Goal: Task Accomplishment & Management: Manage account settings

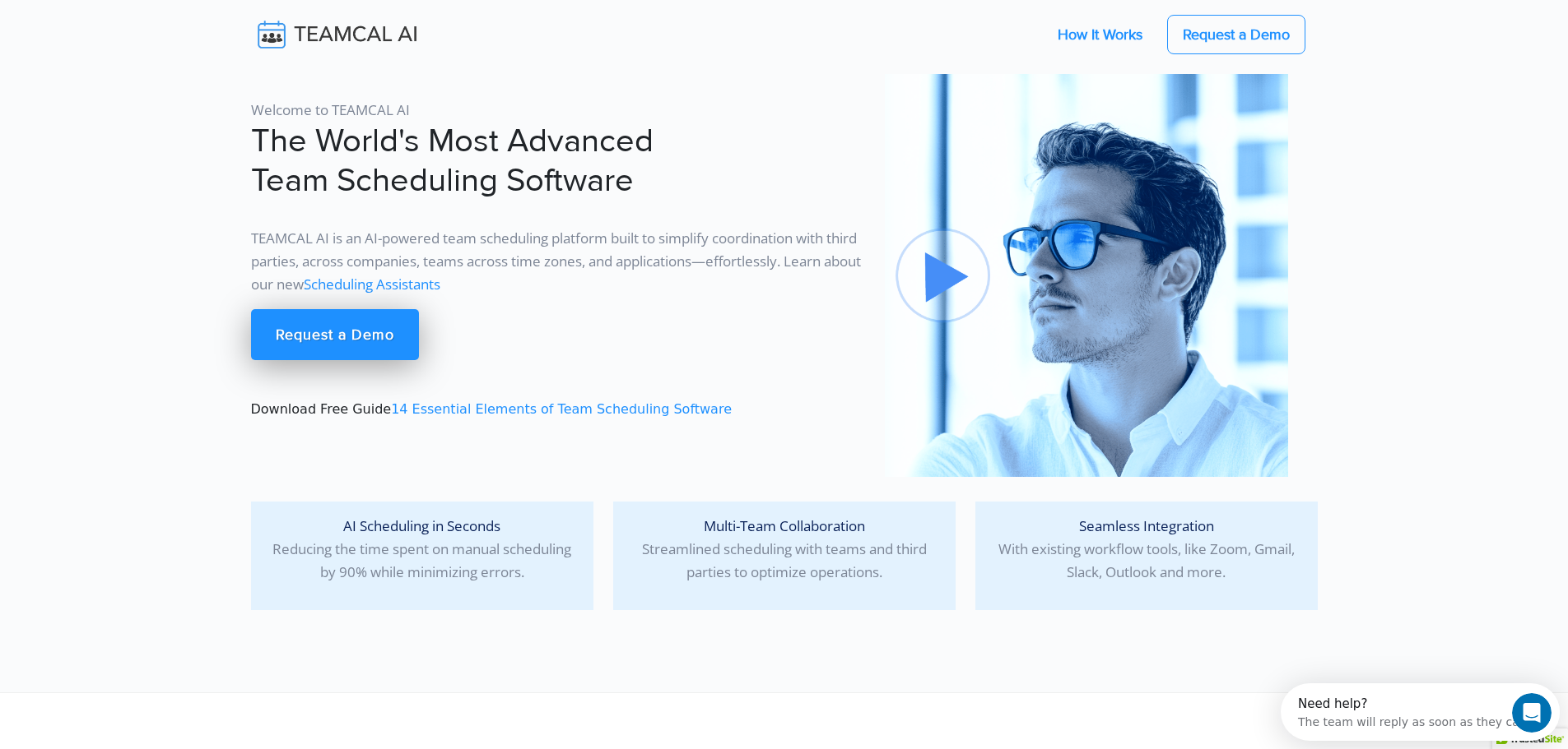
click at [1089, 29] on link "How It Works" at bounding box center [1099, 34] width 118 height 34
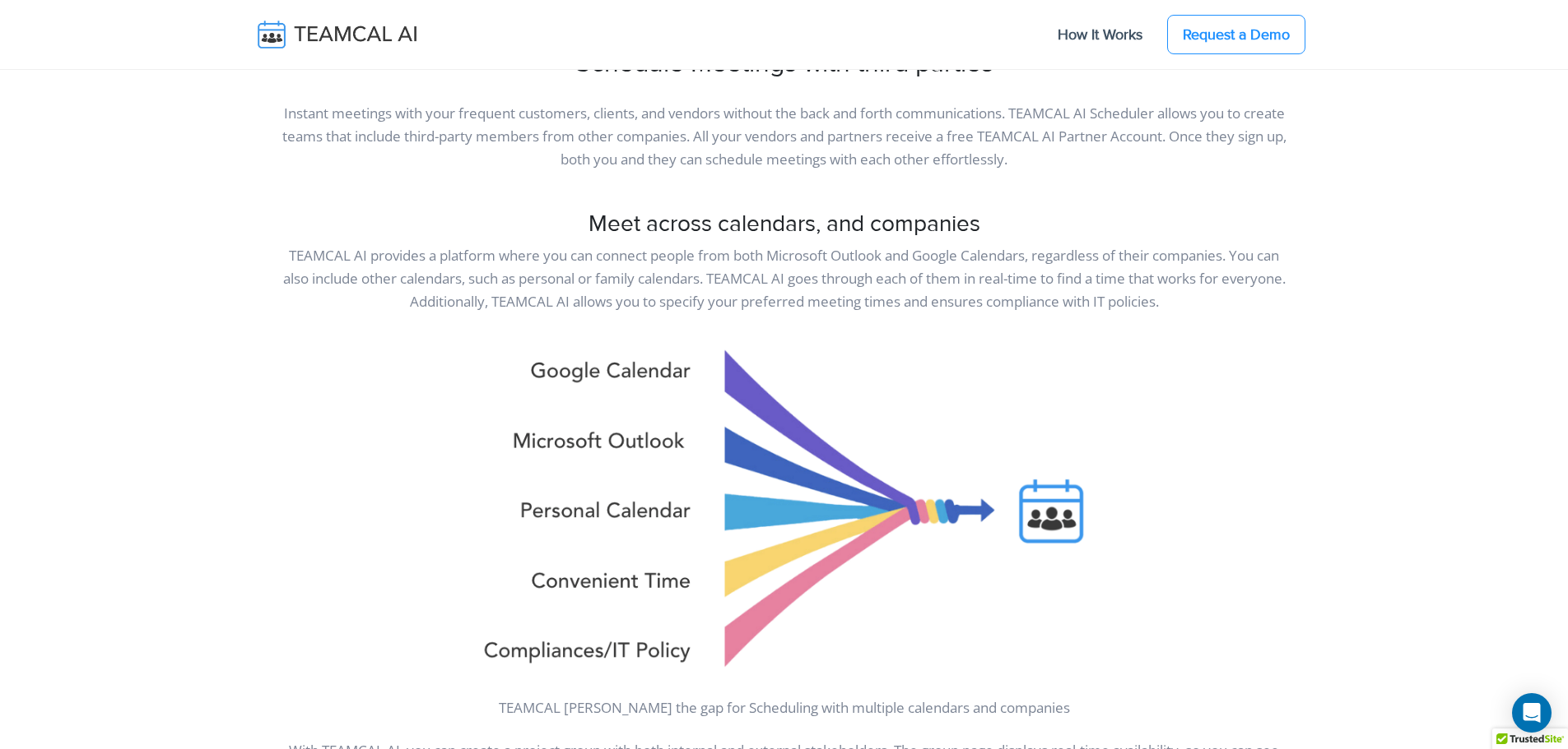
scroll to position [5100, 0]
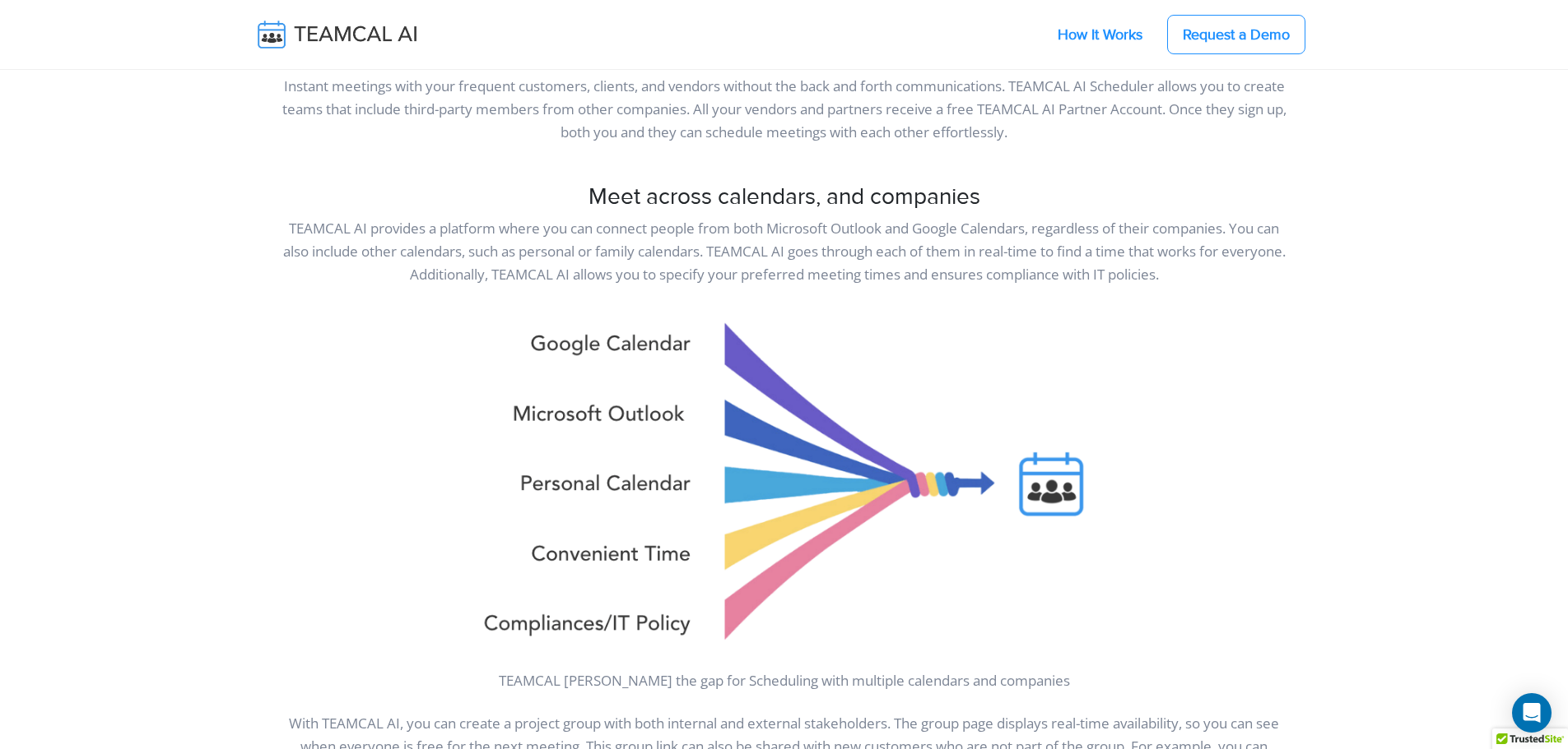
click at [1089, 42] on link "How It Works" at bounding box center [1099, 34] width 118 height 34
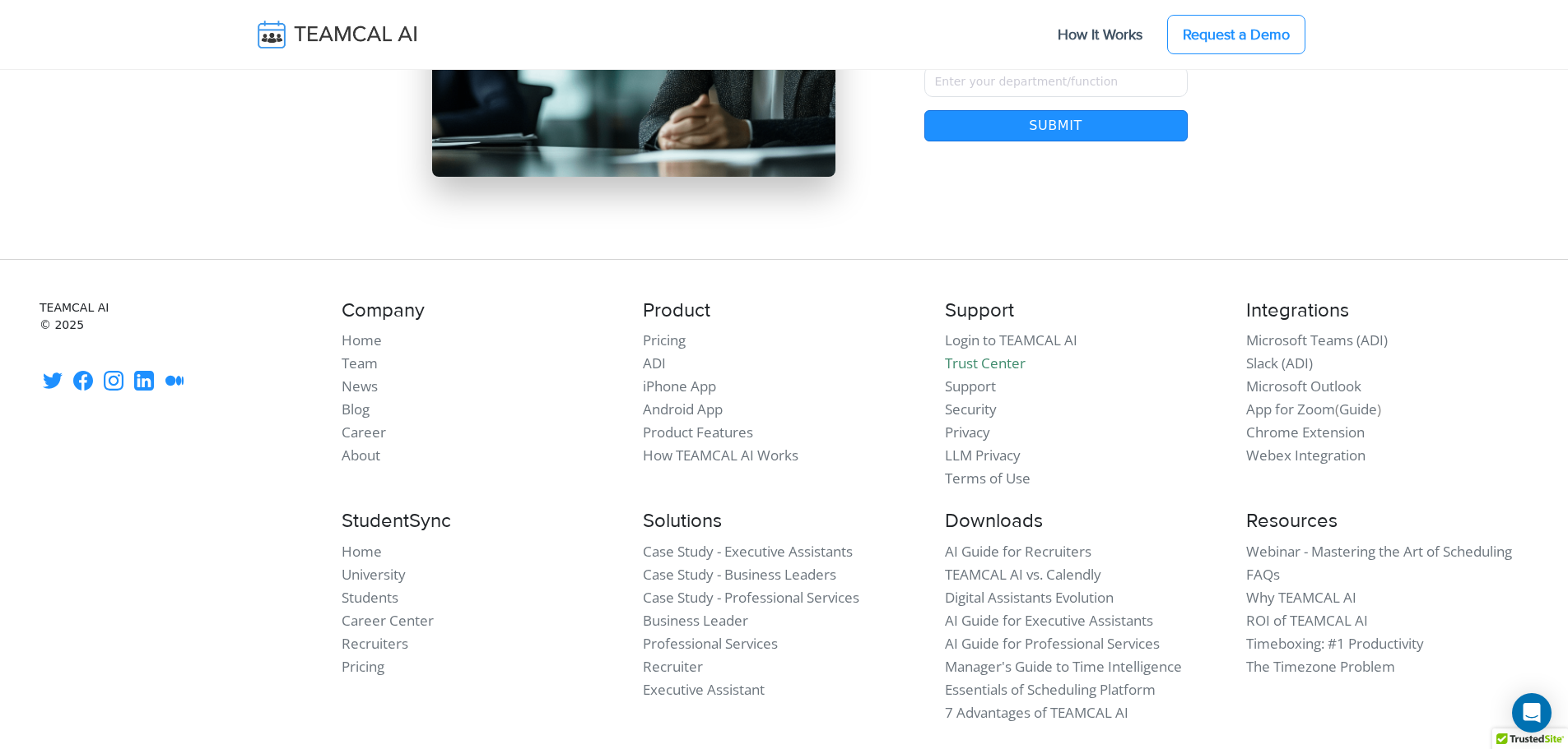
scroll to position [13902, 0]
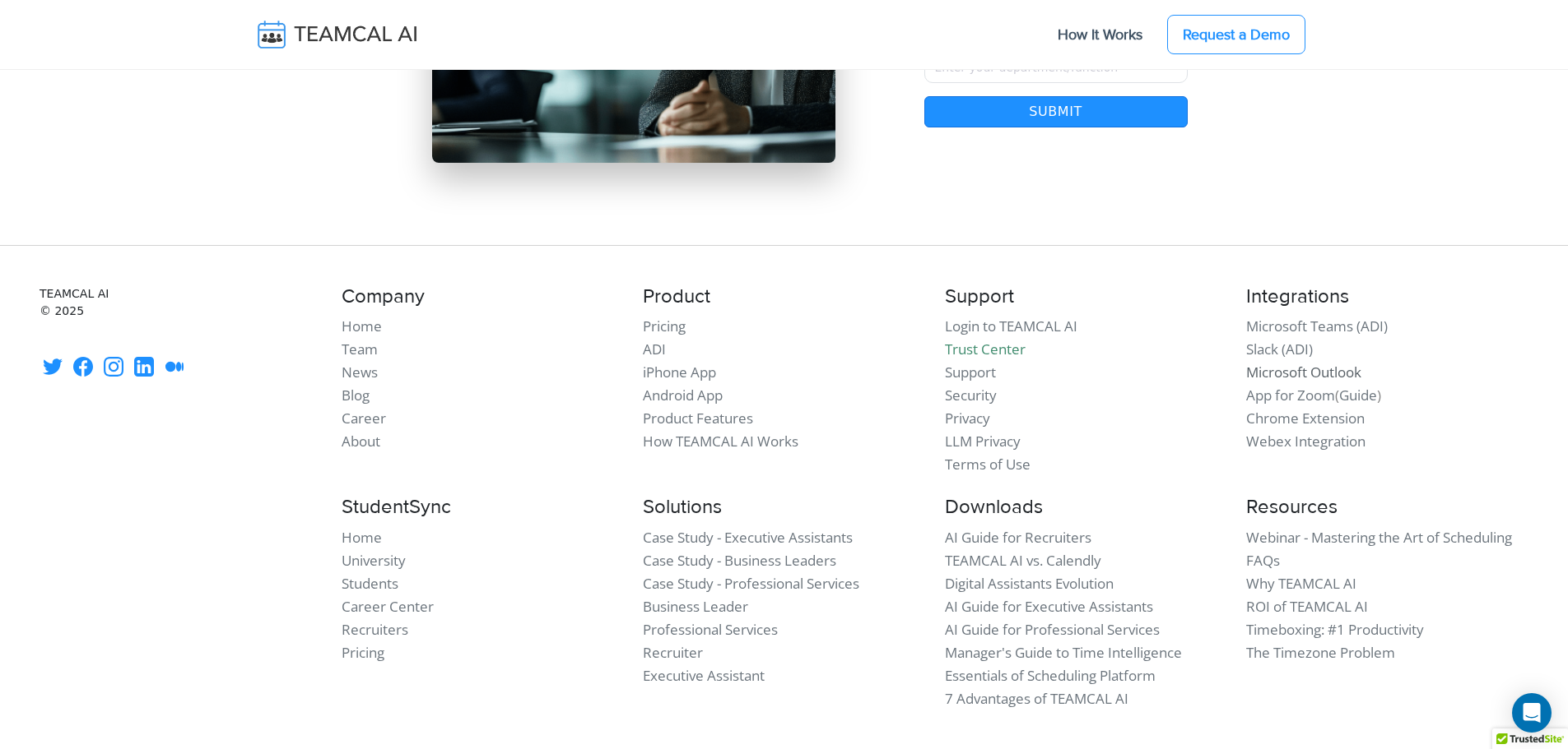
click at [1317, 362] on link "Microsoft Outlook" at bounding box center [1303, 372] width 116 height 19
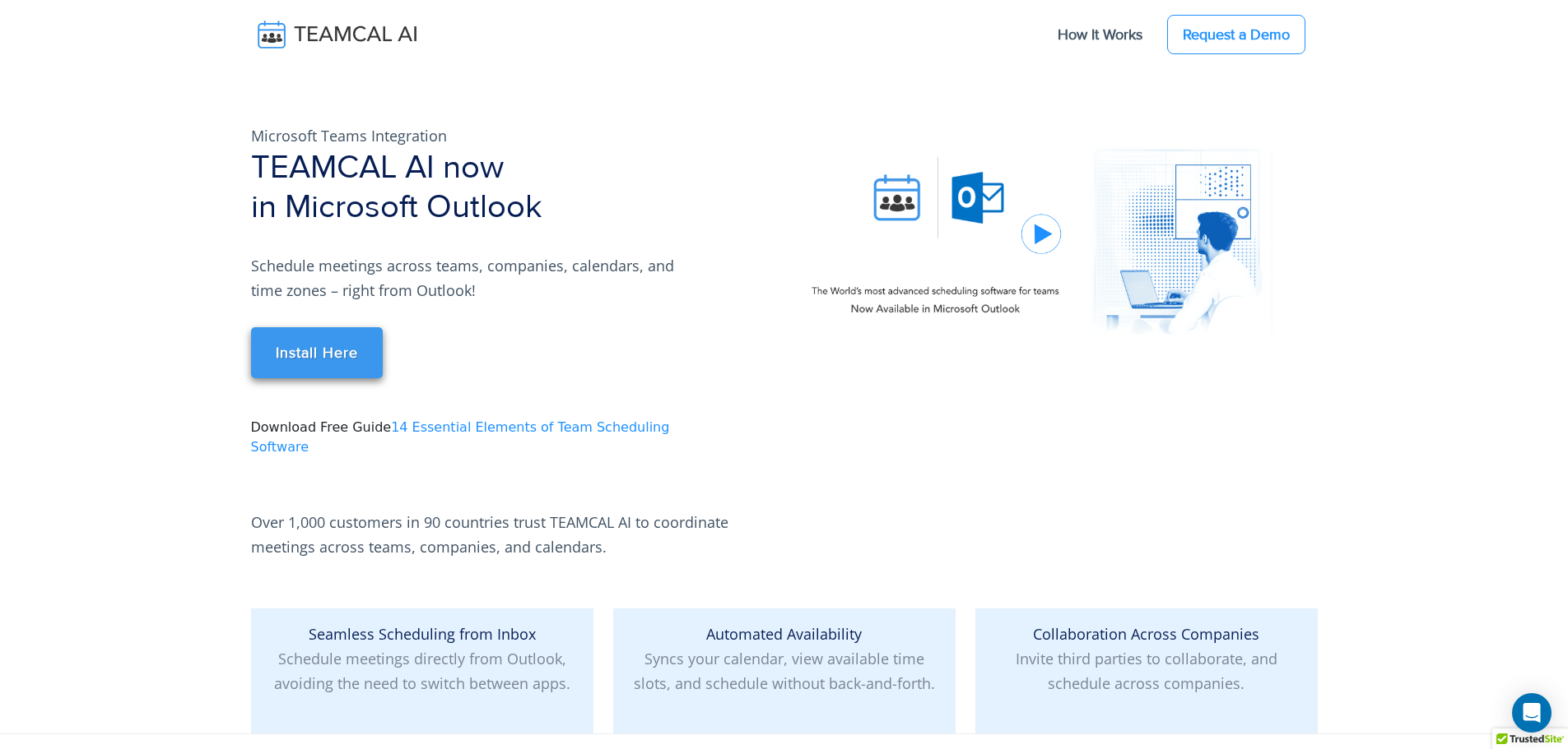
click at [324, 358] on link "Install Here" at bounding box center [316, 352] width 131 height 51
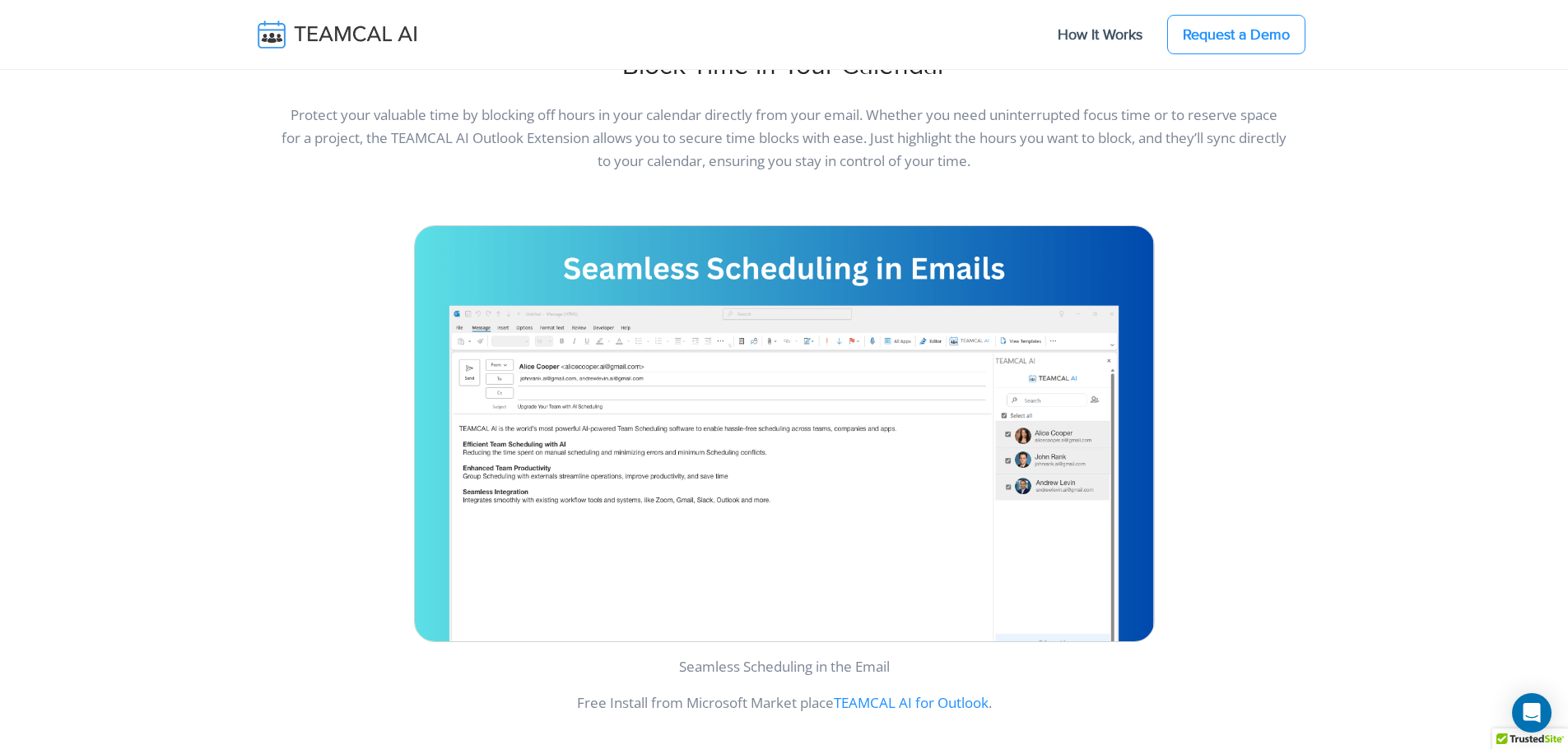
scroll to position [3126, 0]
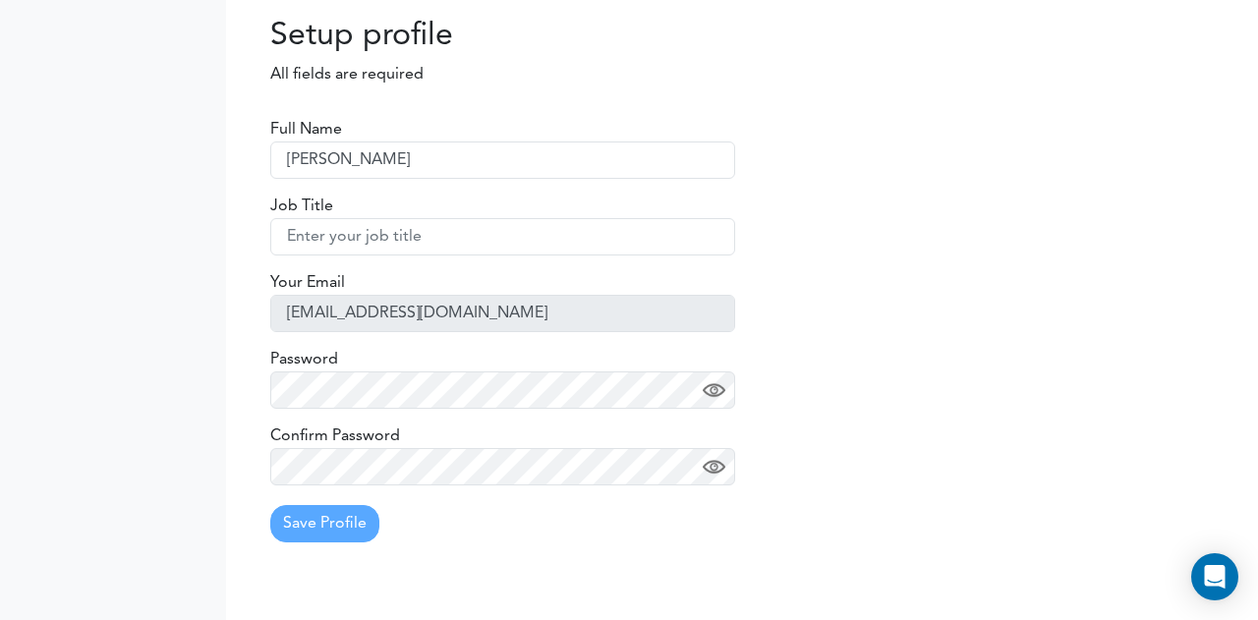
type input "[PERSON_NAME]"
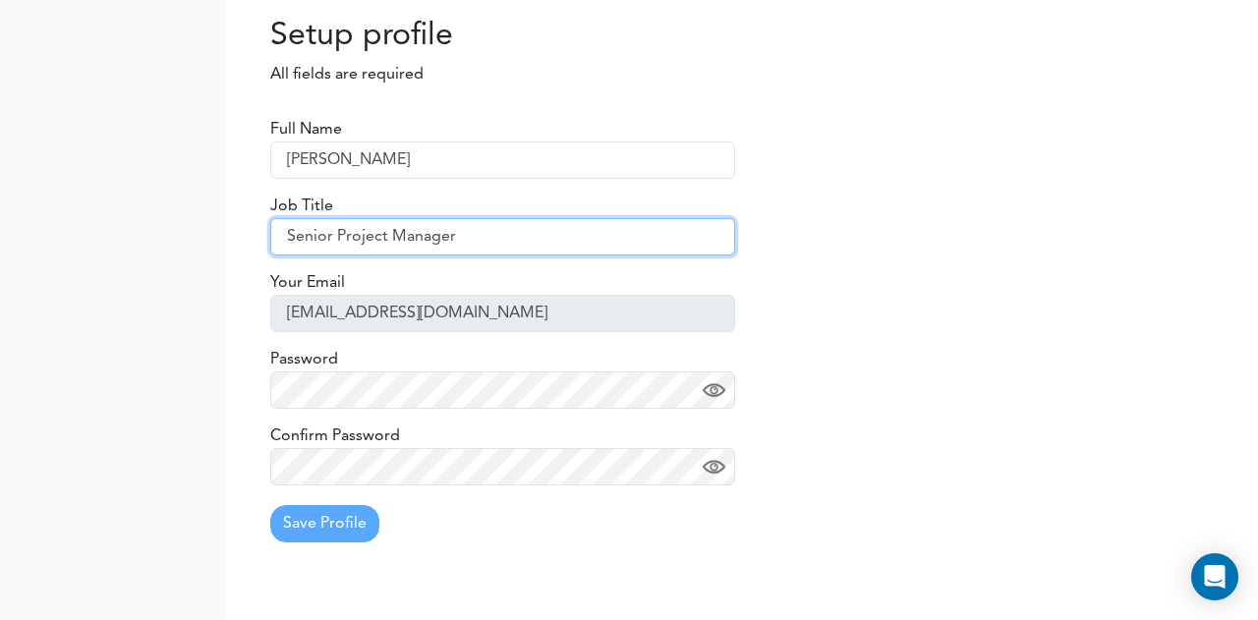
type input "Senior Project Manager"
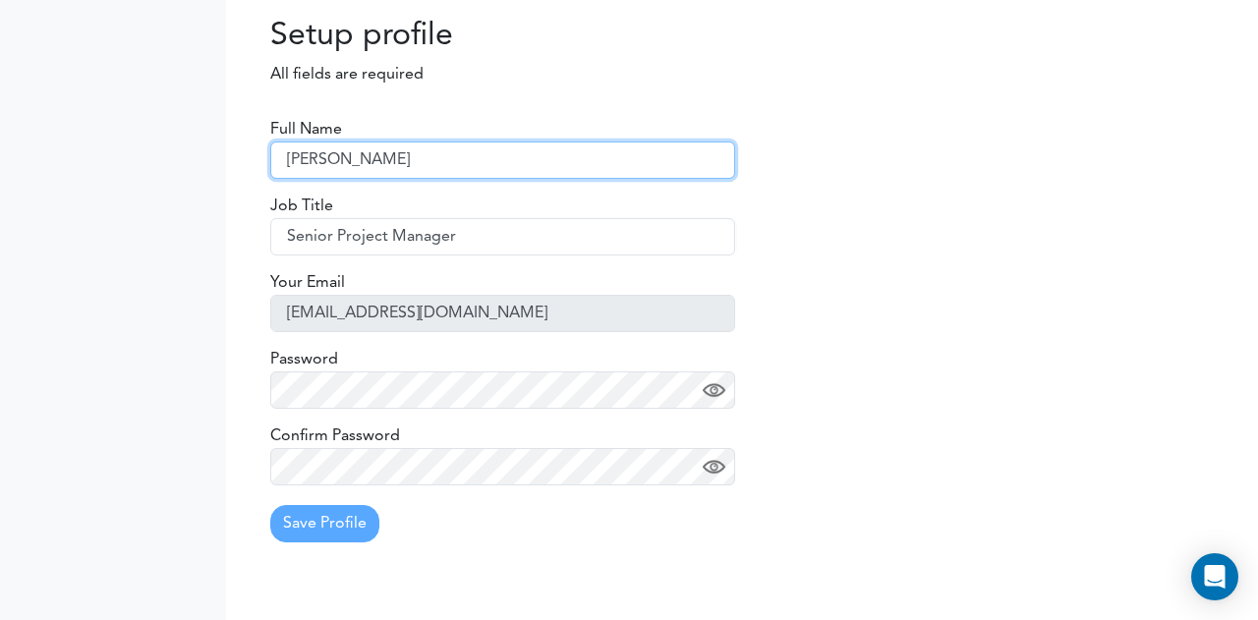
click at [515, 158] on input "Chris" at bounding box center [502, 160] width 465 height 37
type input "Chris Tenneson"
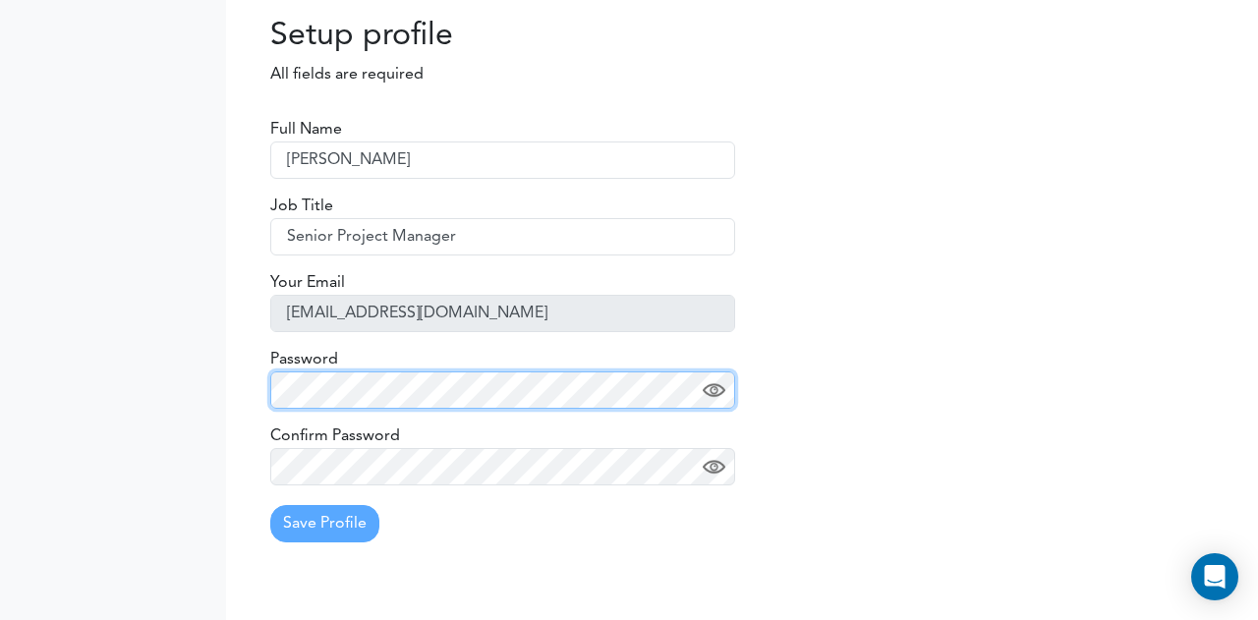
click at [9, 400] on body "Setting Settings Profile Preferences Update Availability Sync Calendar" at bounding box center [629, 310] width 1258 height 620
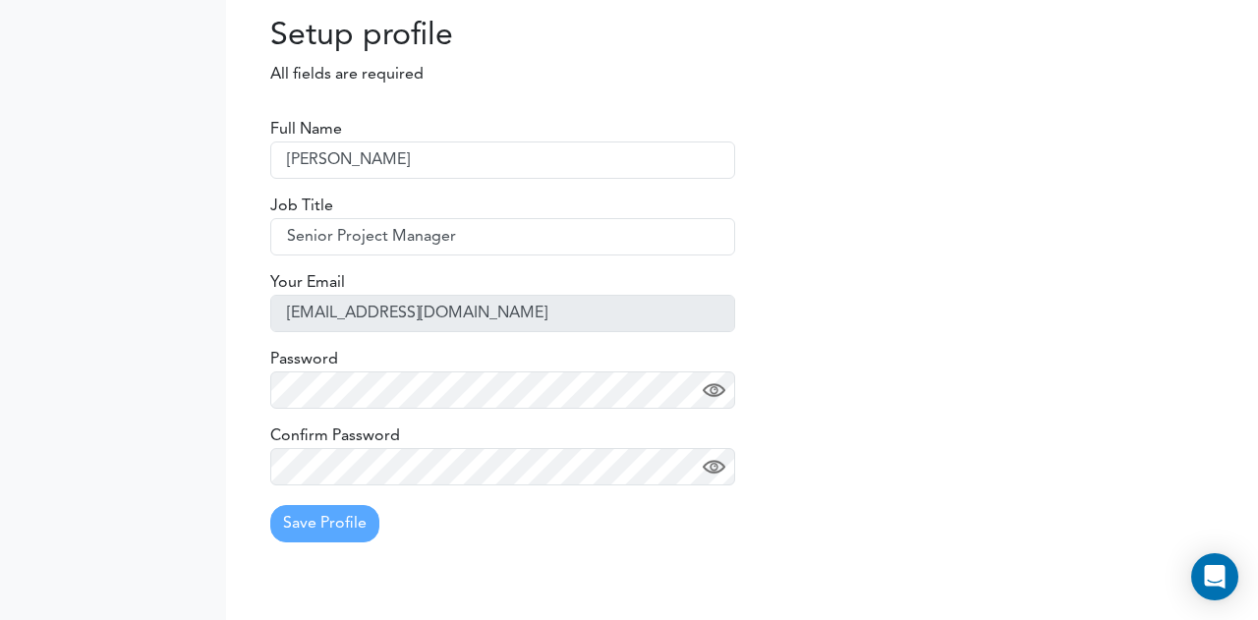
click at [63, 364] on div at bounding box center [113, 310] width 226 height 620
click at [321, 524] on button "Save Profile" at bounding box center [324, 523] width 109 height 37
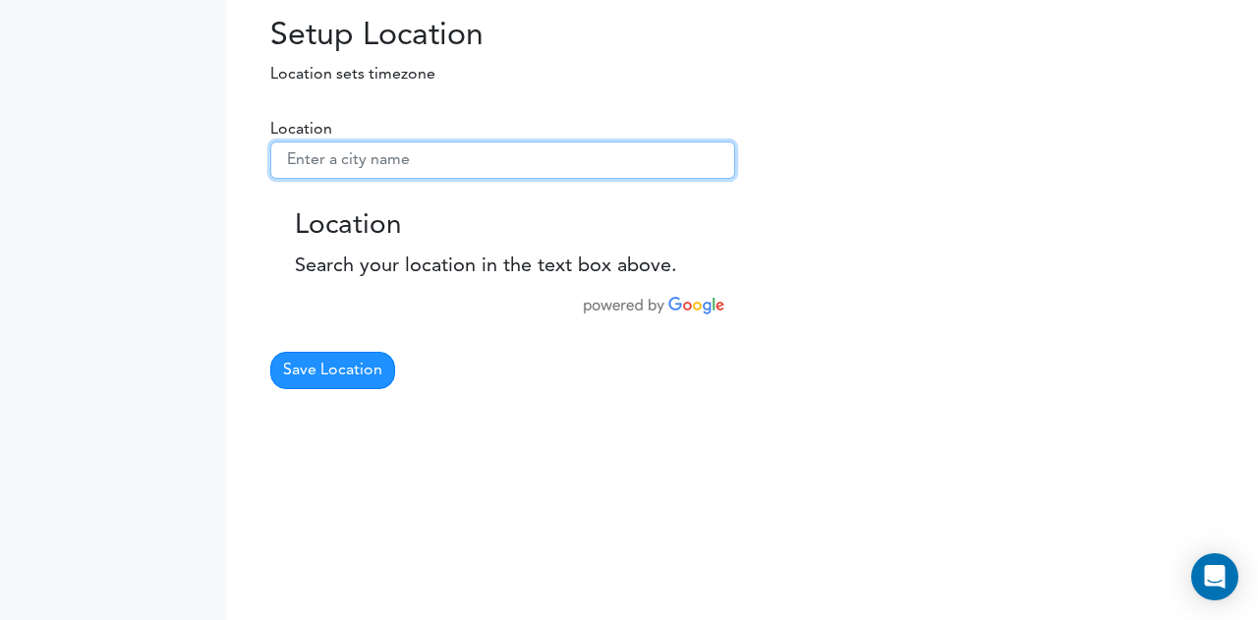
click at [383, 154] on input "text" at bounding box center [502, 160] width 465 height 37
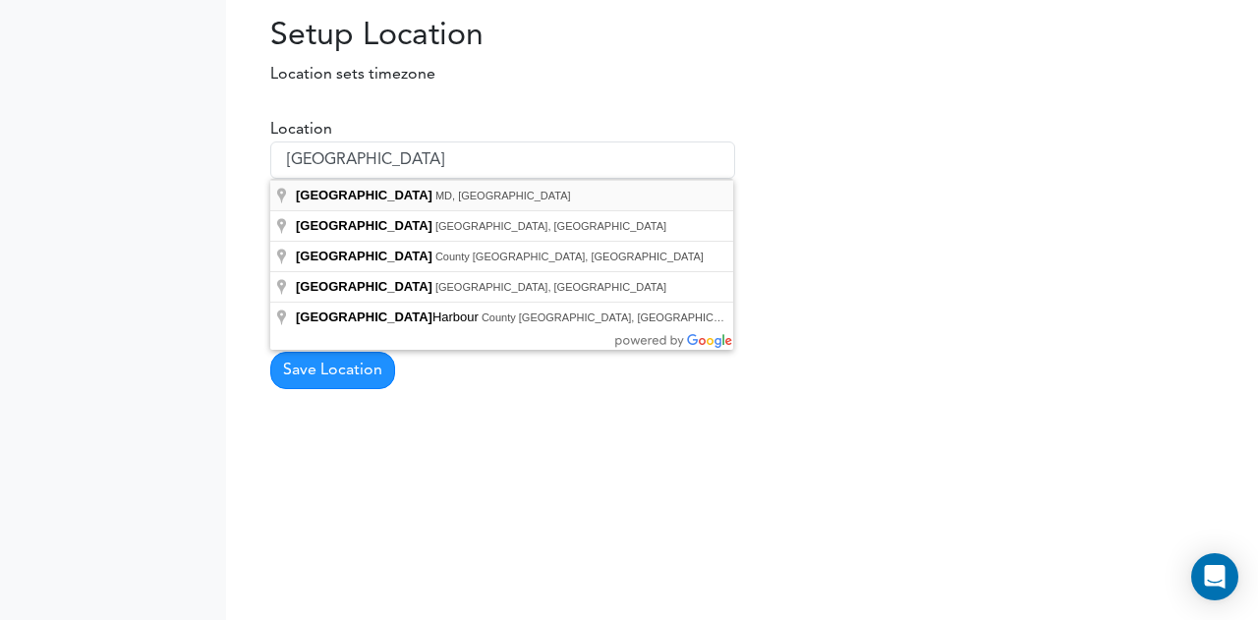
type input "[GEOGRAPHIC_DATA], [GEOGRAPHIC_DATA], [GEOGRAPHIC_DATA]"
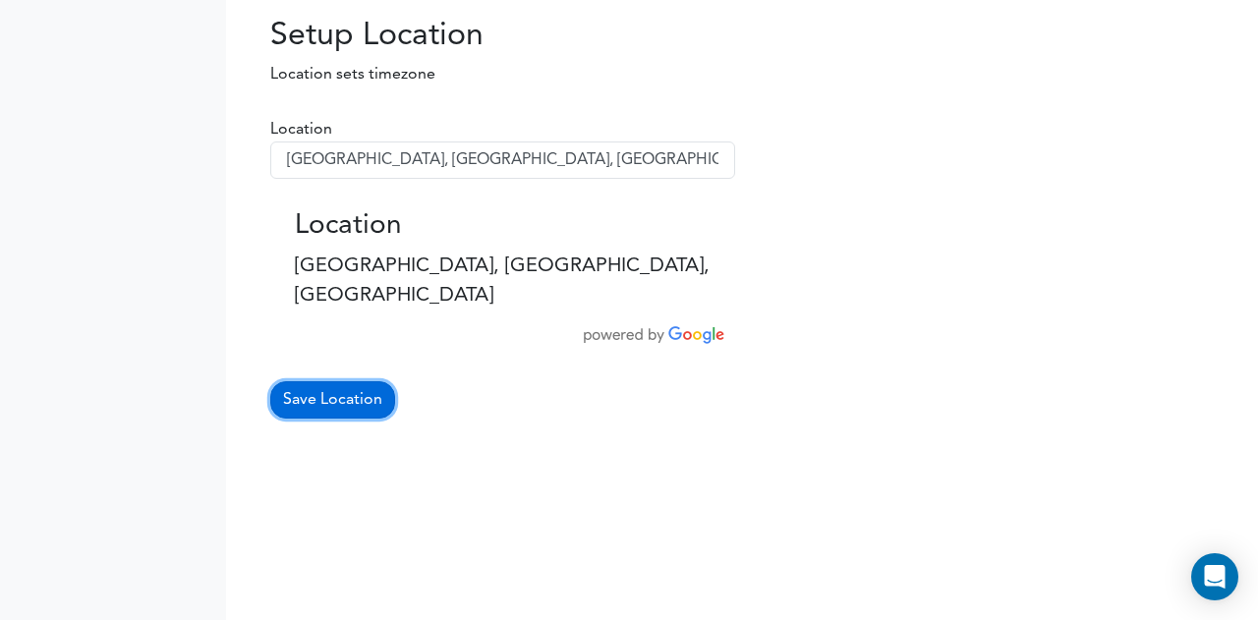
click at [348, 381] on button "Save Location" at bounding box center [332, 399] width 125 height 37
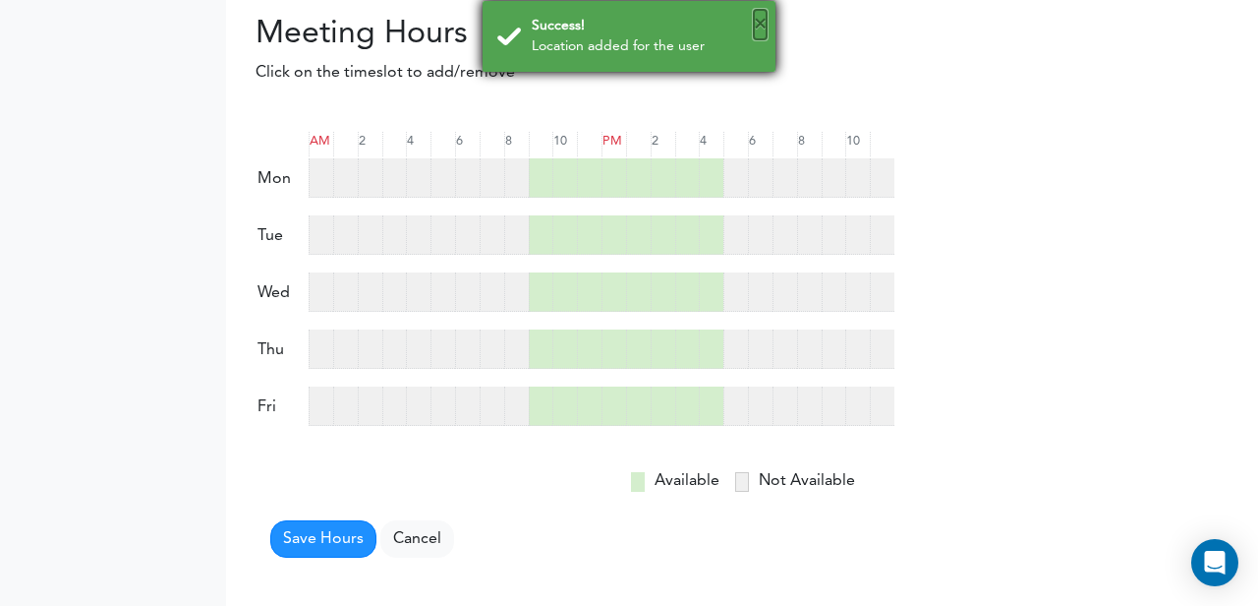
click at [762, 21] on button "×" at bounding box center [760, 24] width 13 height 29
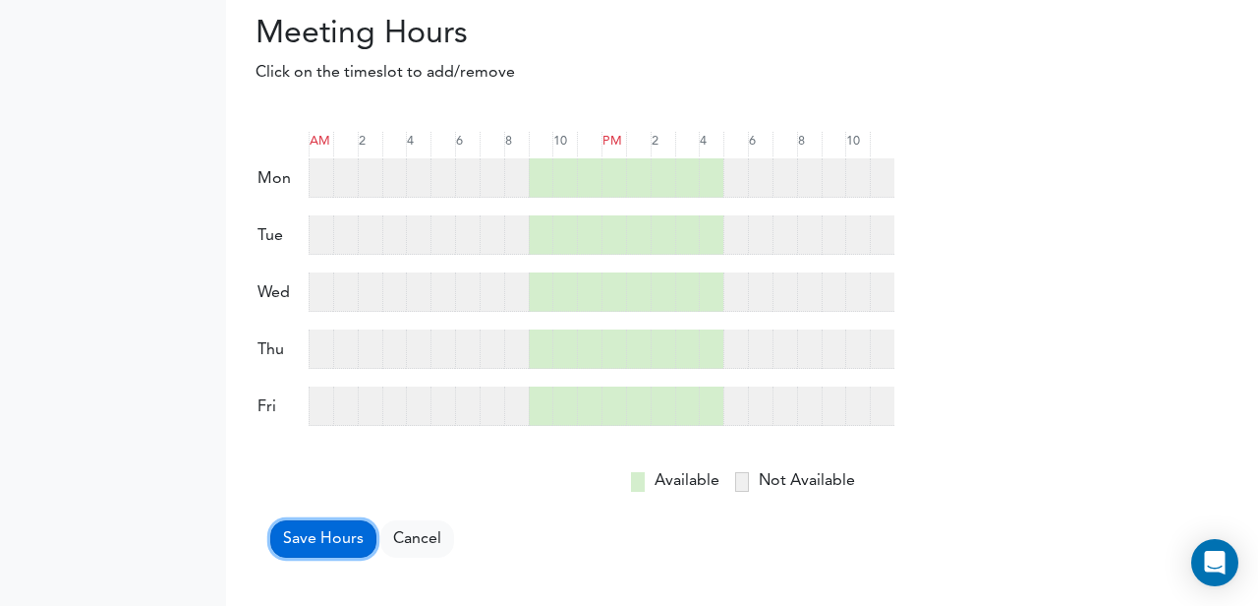
click at [336, 542] on button "Save Hours" at bounding box center [323, 538] width 106 height 37
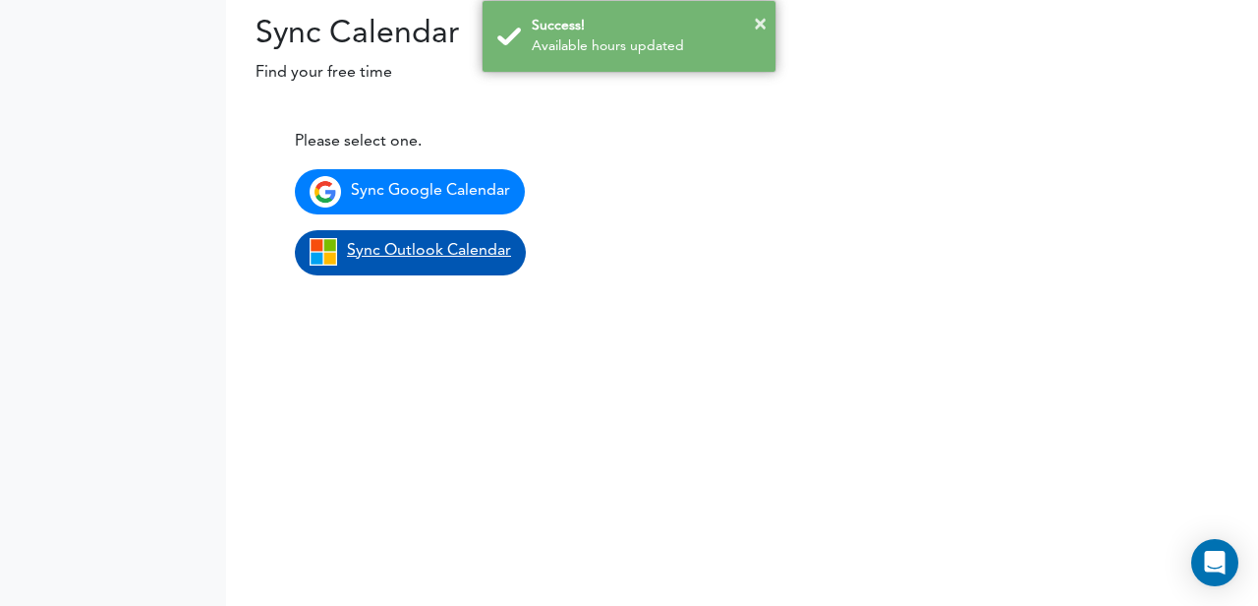
click at [383, 251] on span "Sync Outlook Calendar" at bounding box center [429, 251] width 164 height 16
